Goal: Task Accomplishment & Management: Manage account settings

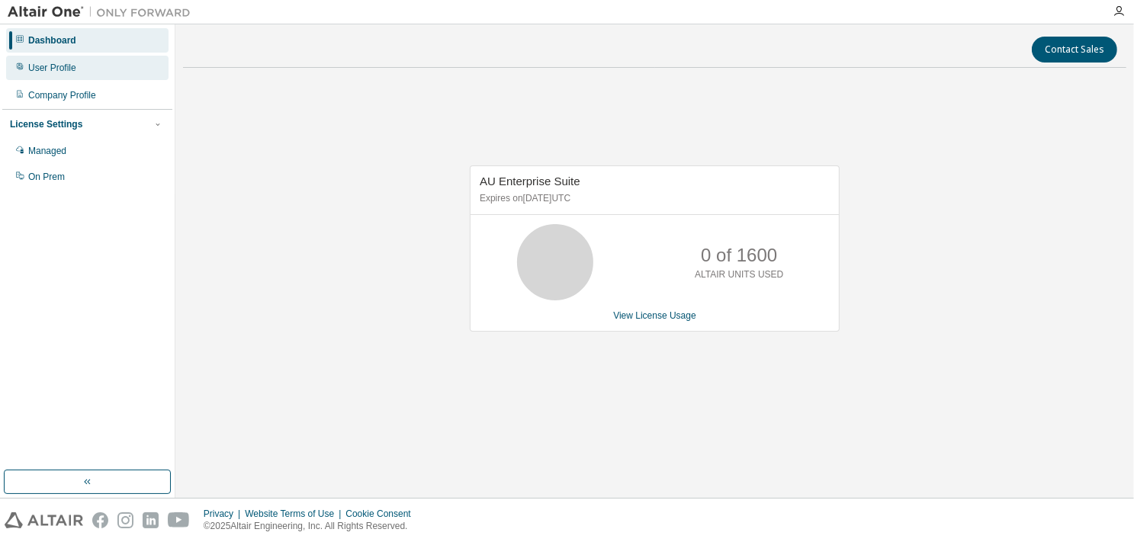
click at [56, 69] on div "User Profile" at bounding box center [52, 68] width 48 height 12
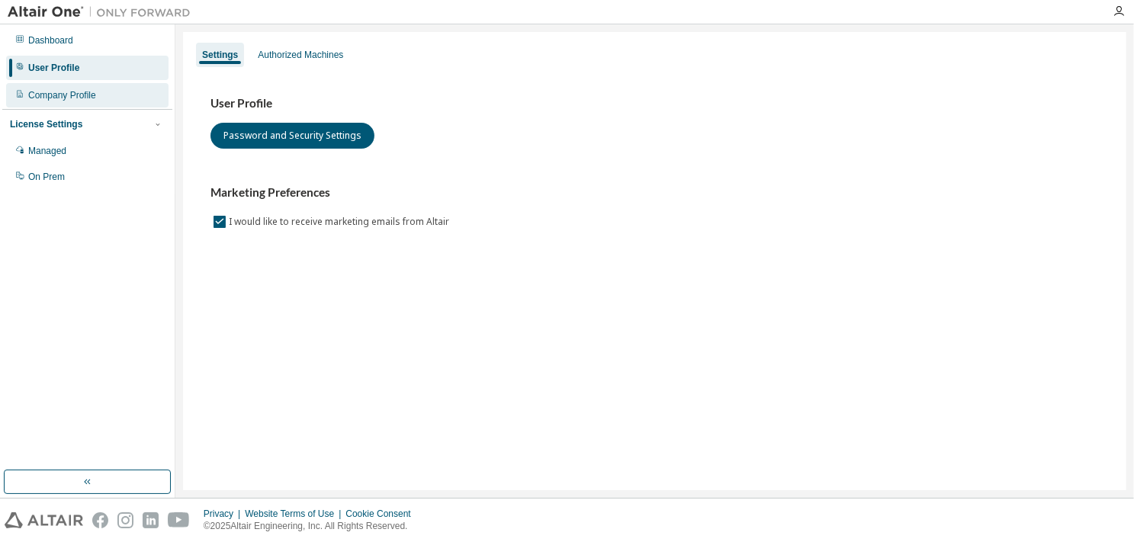
click at [67, 98] on div "Company Profile" at bounding box center [62, 95] width 68 height 12
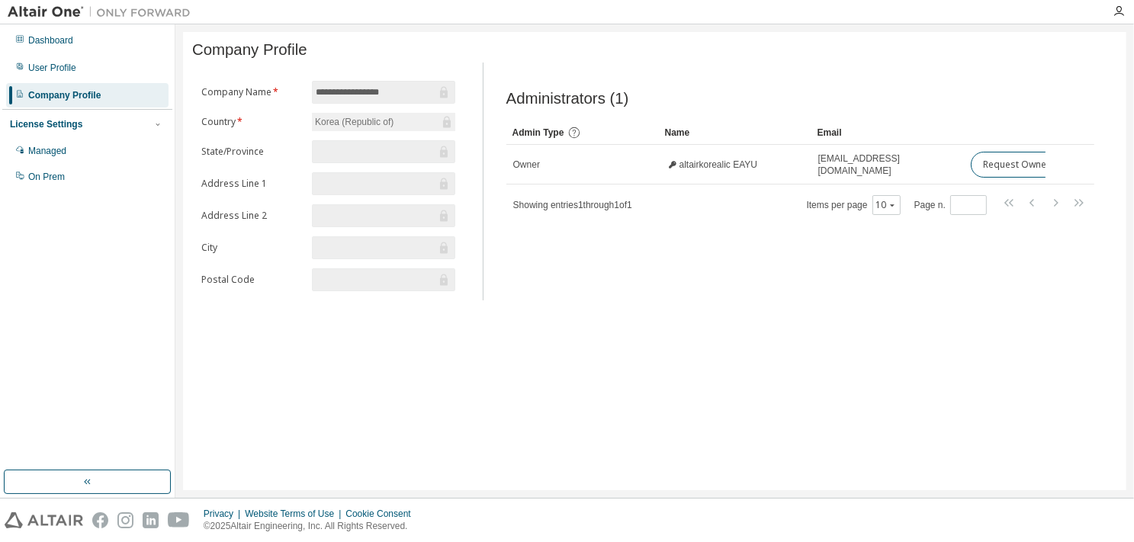
click at [61, 124] on div "License Settings" at bounding box center [46, 124] width 72 height 12
click at [53, 153] on div "Managed" at bounding box center [47, 151] width 38 height 12
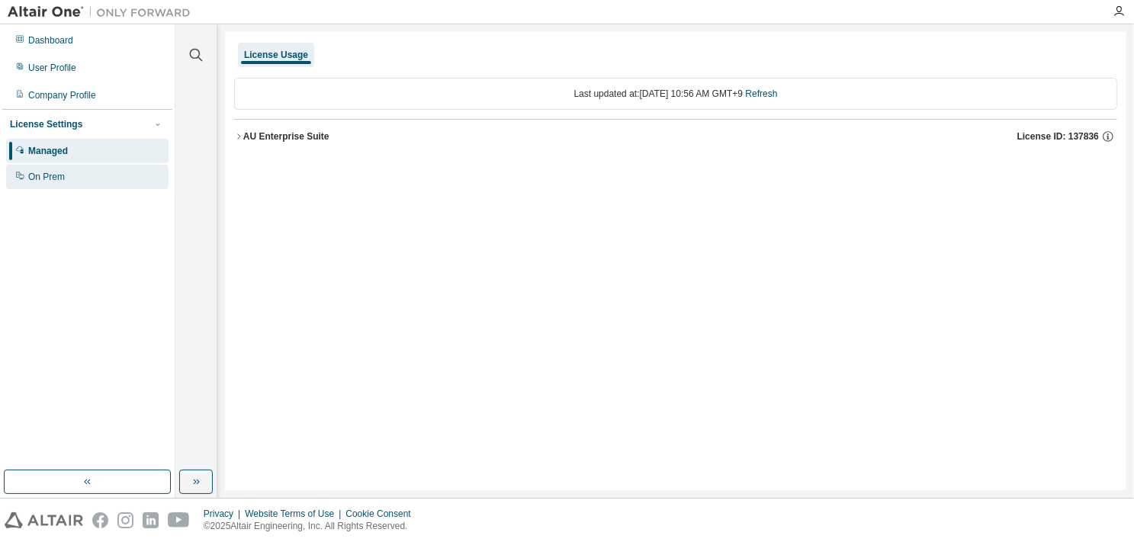
click at [52, 178] on div "On Prem" at bounding box center [46, 177] width 37 height 12
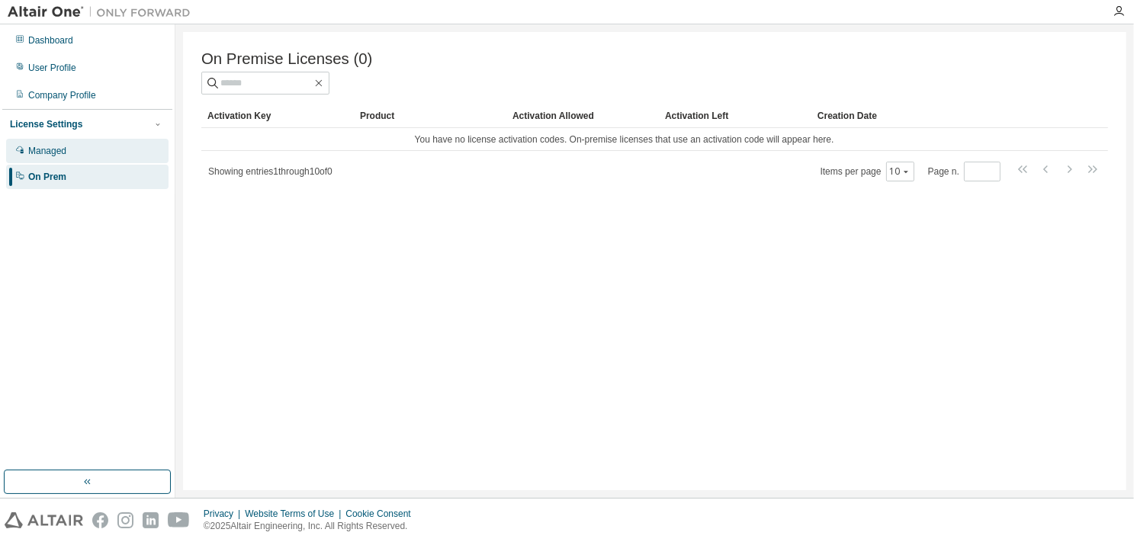
click at [47, 153] on div "Managed" at bounding box center [47, 151] width 38 height 12
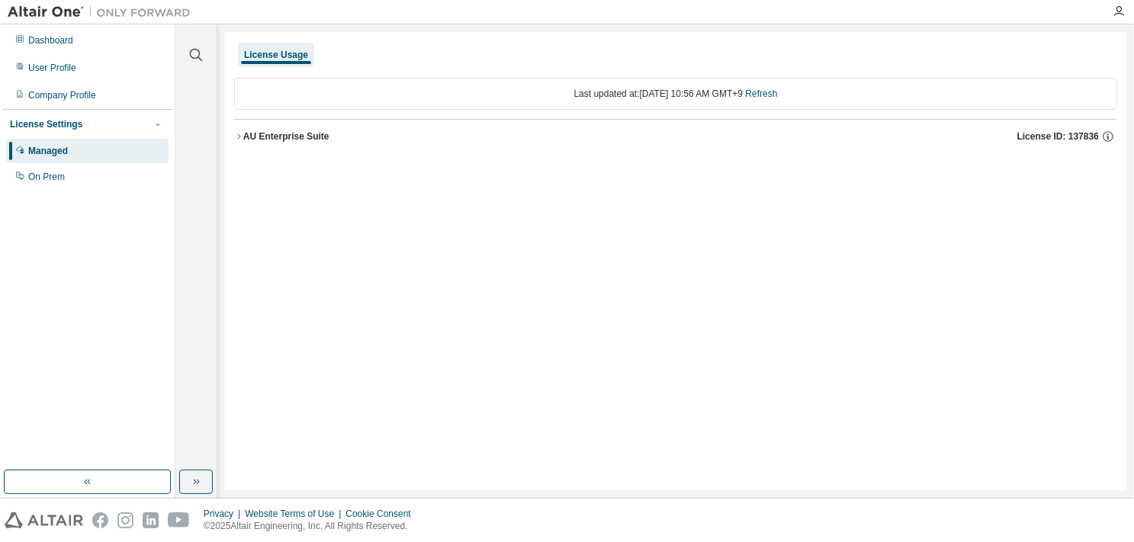
click at [258, 136] on div "AU Enterprise Suite" at bounding box center [286, 136] width 86 height 12
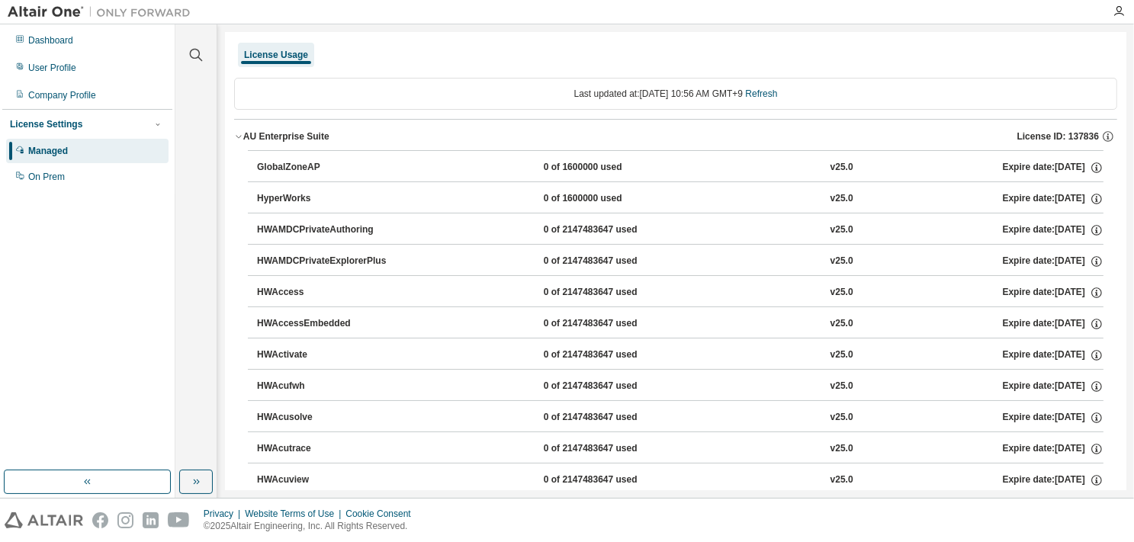
click at [572, 323] on div "0 of 2147483647 used" at bounding box center [612, 324] width 137 height 14
click at [1090, 320] on icon "button" at bounding box center [1097, 324] width 14 height 14
click at [830, 323] on div "v25.0" at bounding box center [841, 324] width 23 height 14
click at [47, 180] on div "On Prem" at bounding box center [46, 177] width 37 height 12
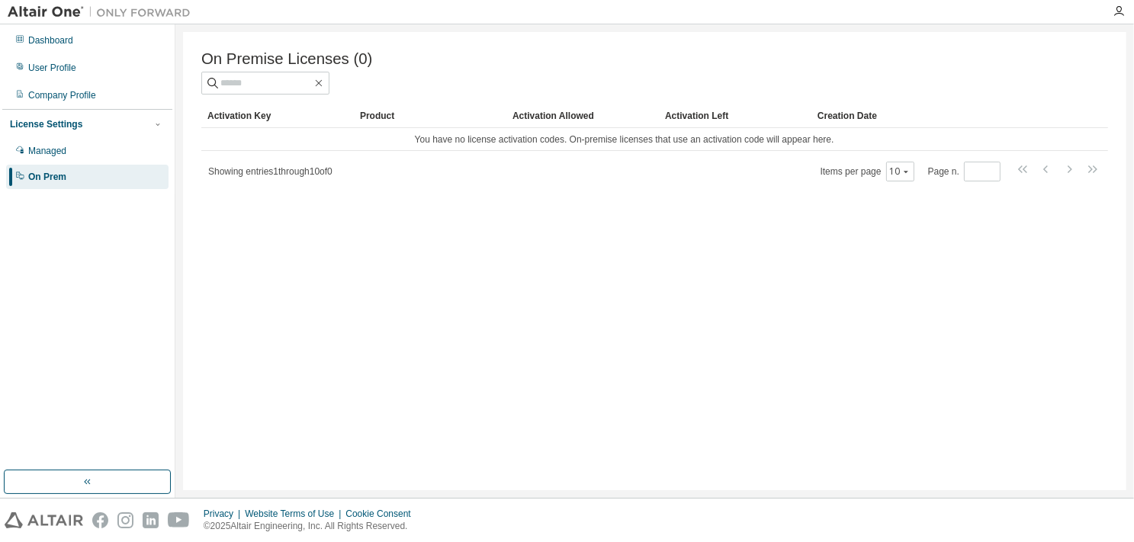
click at [284, 175] on span "Showing entries 1 through 10 of 0" at bounding box center [270, 171] width 124 height 11
click at [51, 69] on div "User Profile" at bounding box center [52, 68] width 48 height 12
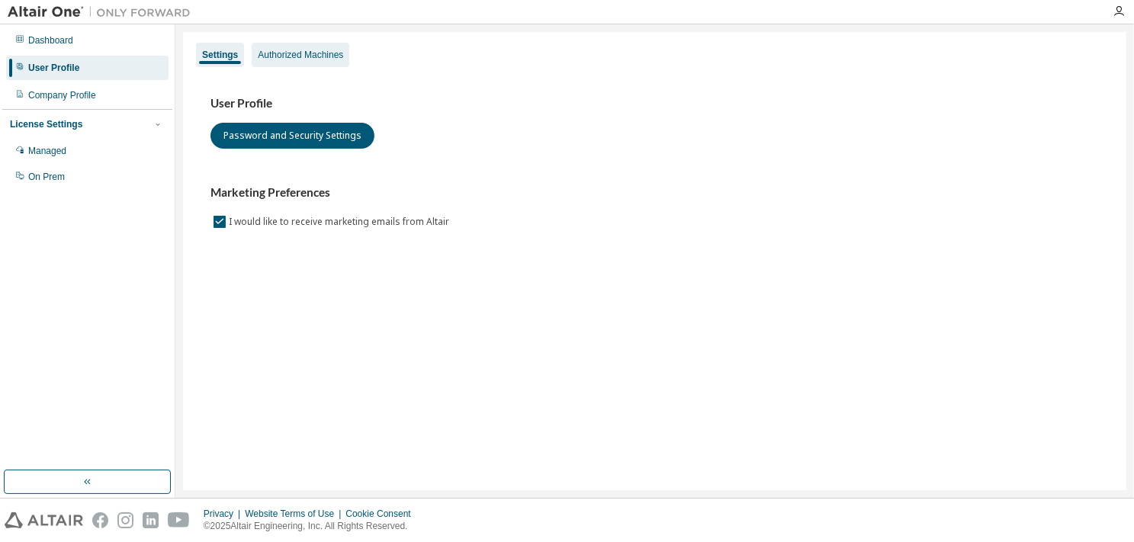
click at [304, 57] on div "Authorized Machines" at bounding box center [300, 55] width 85 height 12
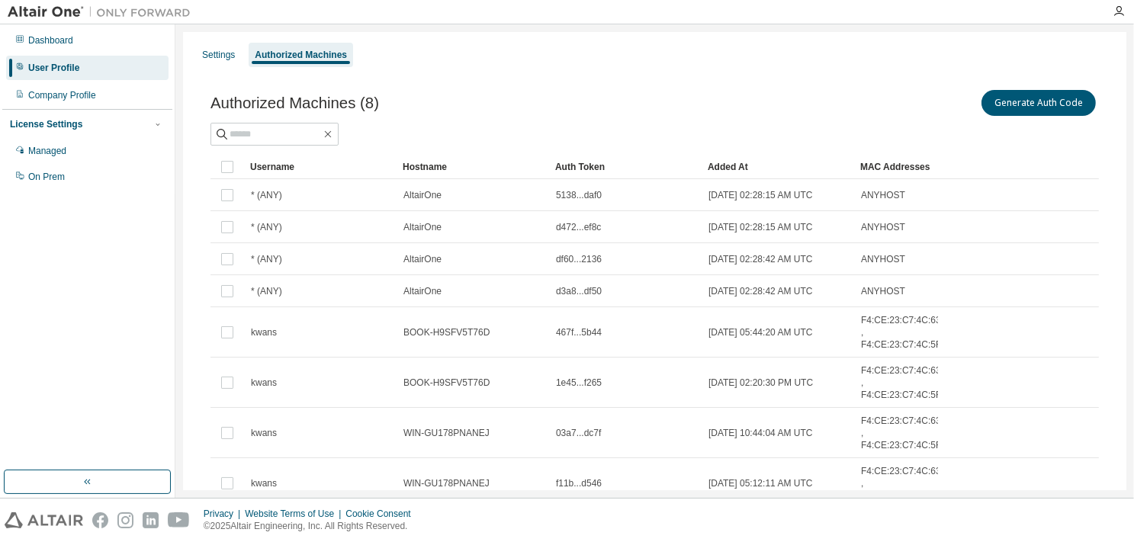
click at [86, 258] on div "Dashboard User Profile Company Profile License Settings Managed On Prem" at bounding box center [87, 247] width 170 height 441
click at [44, 226] on div "Dashboard User Profile Company Profile License Settings Managed On Prem" at bounding box center [87, 247] width 170 height 441
click at [43, 11] on img at bounding box center [103, 12] width 191 height 15
